Goal: Find specific page/section: Find specific page/section

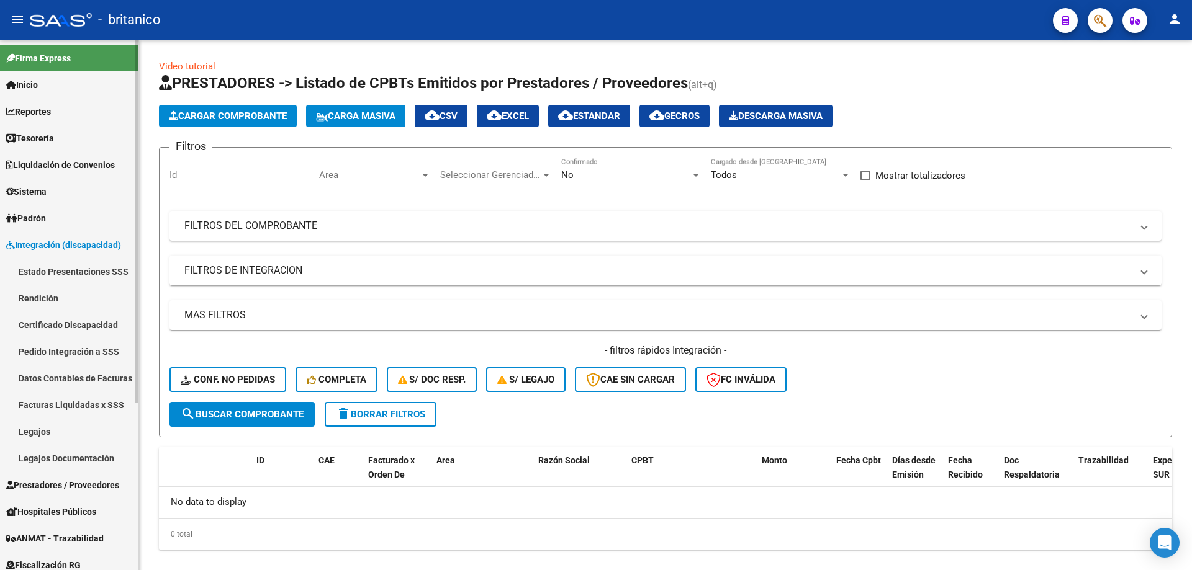
scroll to position [19, 0]
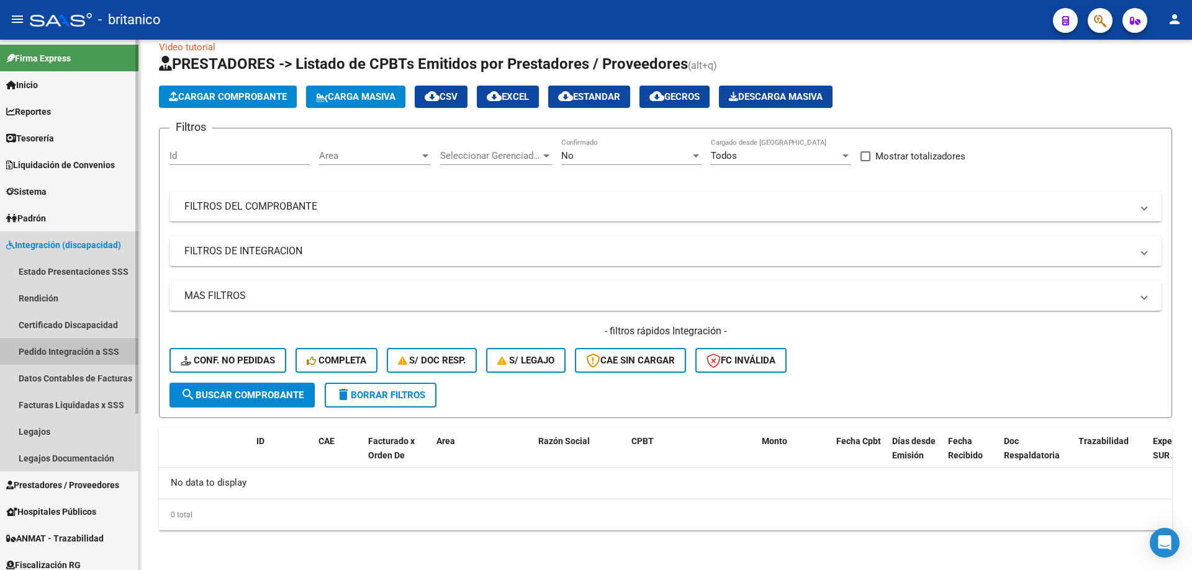
click at [65, 355] on link "Pedido Integración a SSS" at bounding box center [69, 351] width 138 height 27
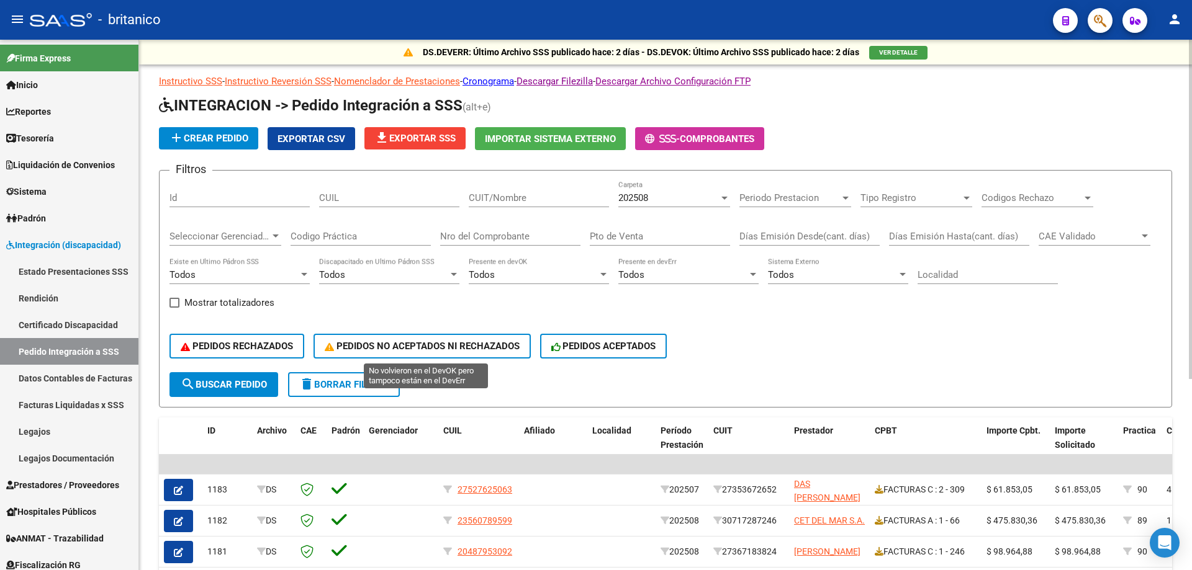
click at [398, 341] on span "PEDIDOS NO ACEPTADOS NI RECHAZADOS" at bounding box center [422, 346] width 195 height 11
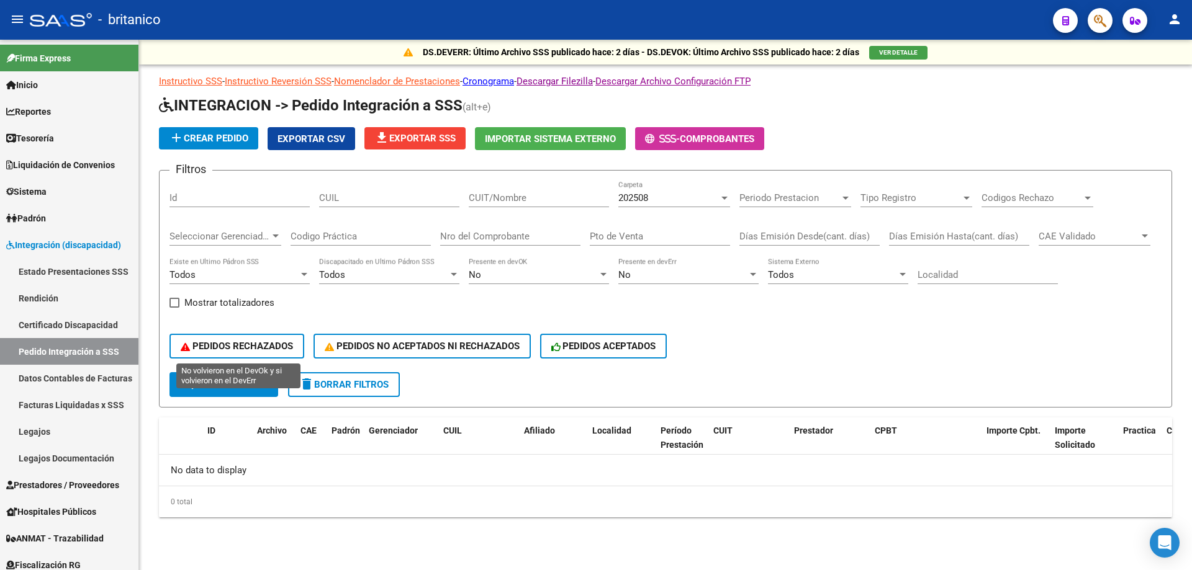
click at [239, 345] on span "PEDIDOS RECHAZADOS" at bounding box center [237, 346] width 112 height 11
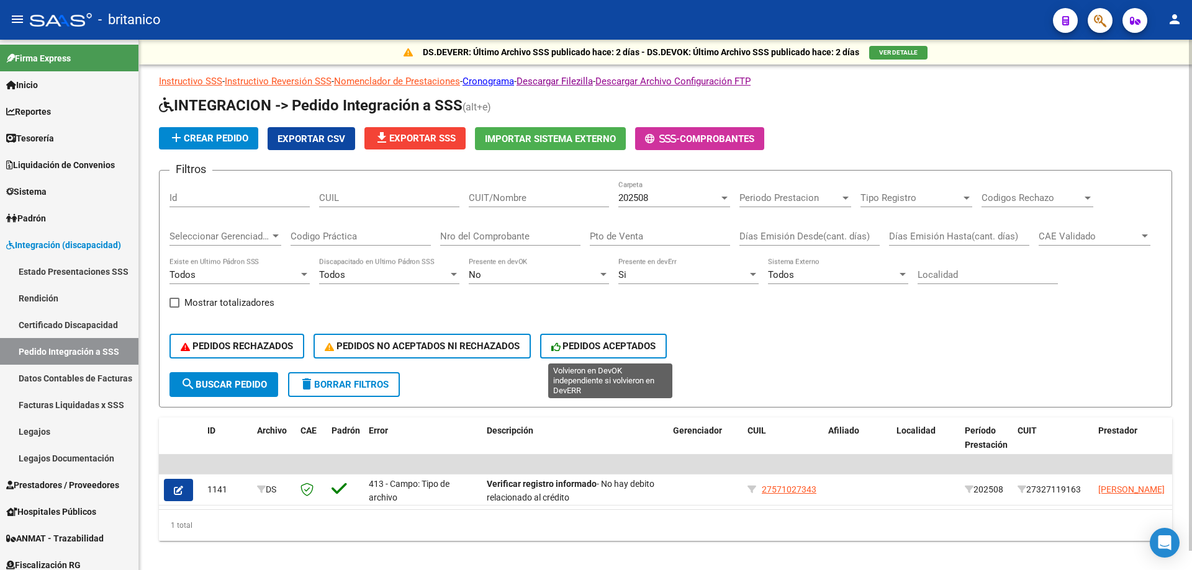
click at [649, 341] on span "PEDIDOS ACEPTADOS" at bounding box center [603, 346] width 105 height 11
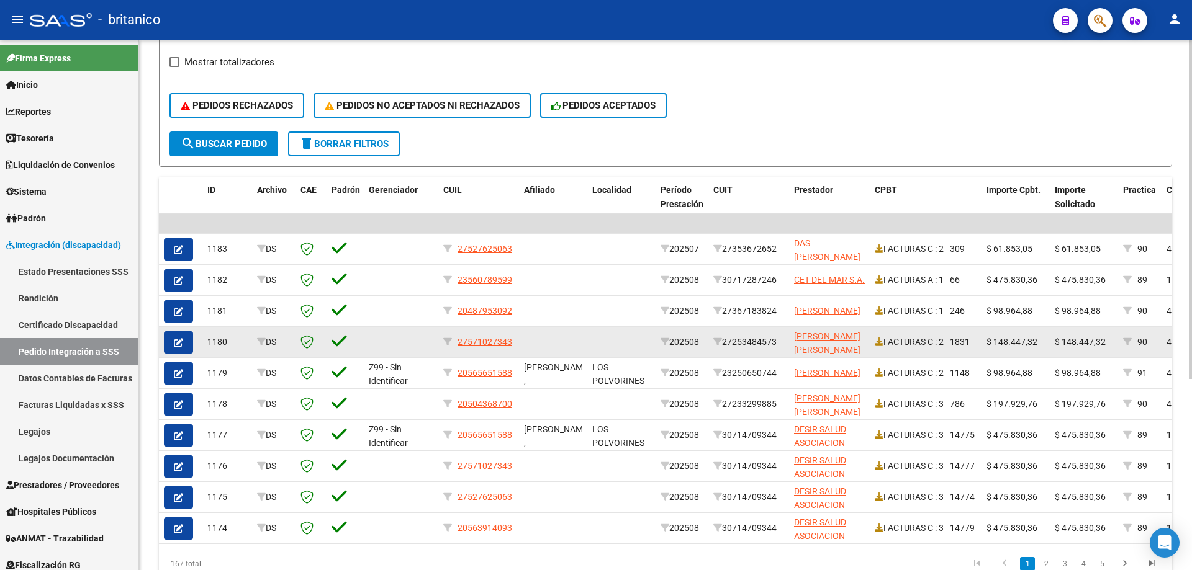
scroll to position [248, 0]
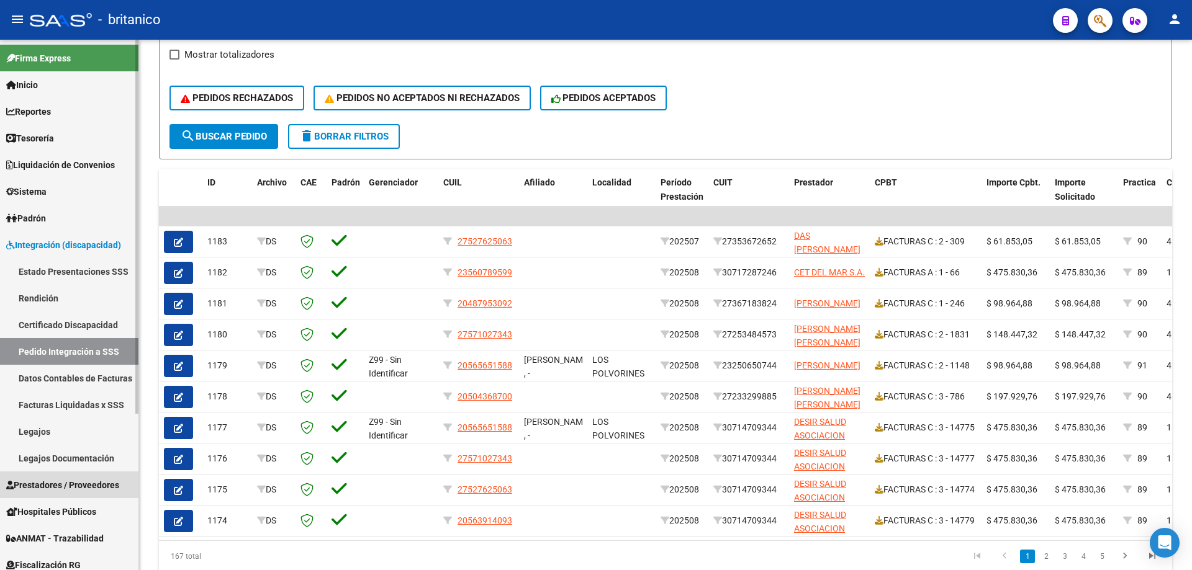
click at [96, 483] on span "Prestadores / Proveedores" at bounding box center [62, 486] width 113 height 14
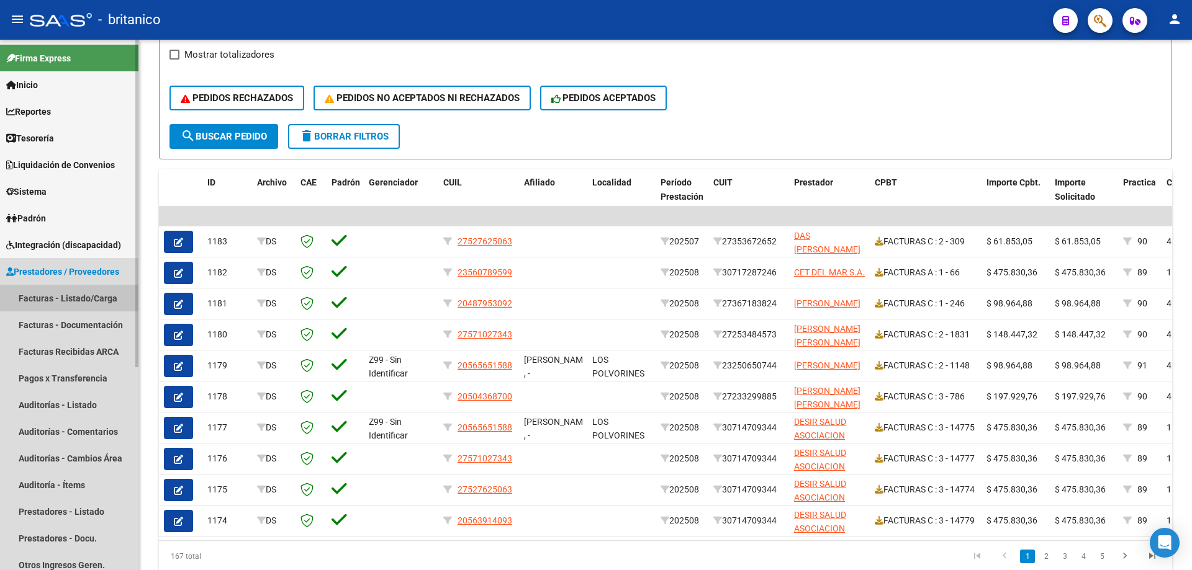
click at [91, 303] on link "Facturas - Listado/Carga" at bounding box center [69, 298] width 138 height 27
